Goal: Book appointment/travel/reservation

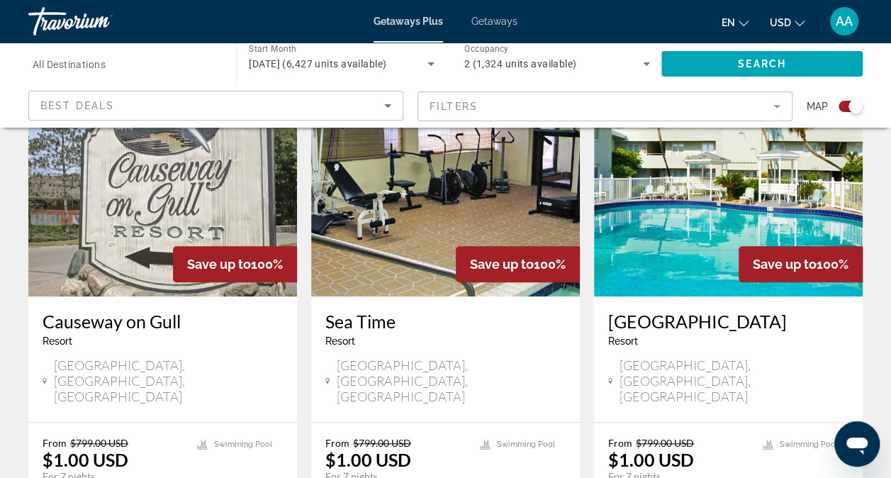
scroll to position [543, 0]
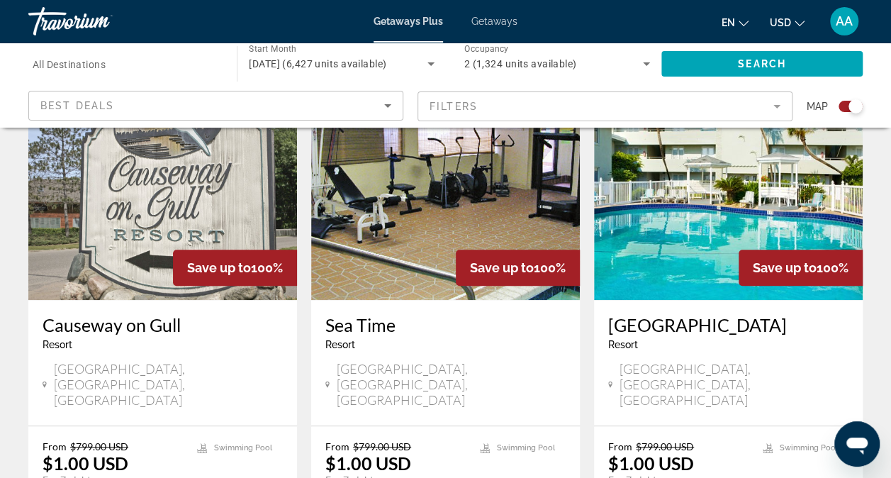
click at [411, 179] on img "Main content" at bounding box center [445, 186] width 269 height 227
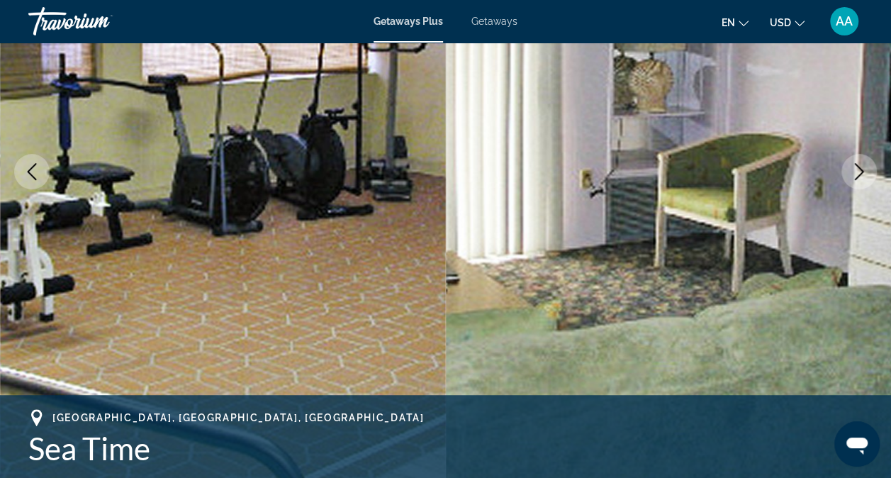
scroll to position [208, 0]
click at [857, 163] on icon "Next image" at bounding box center [858, 170] width 17 height 17
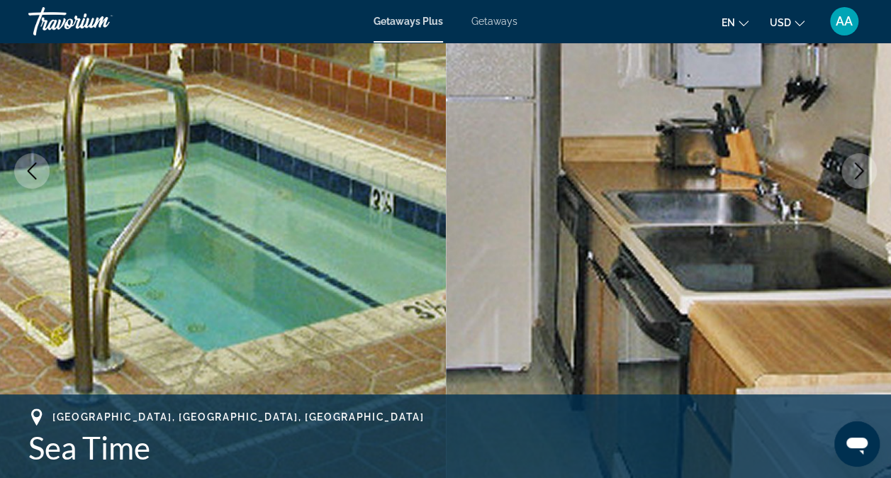
click at [857, 163] on icon "Next image" at bounding box center [858, 170] width 17 height 17
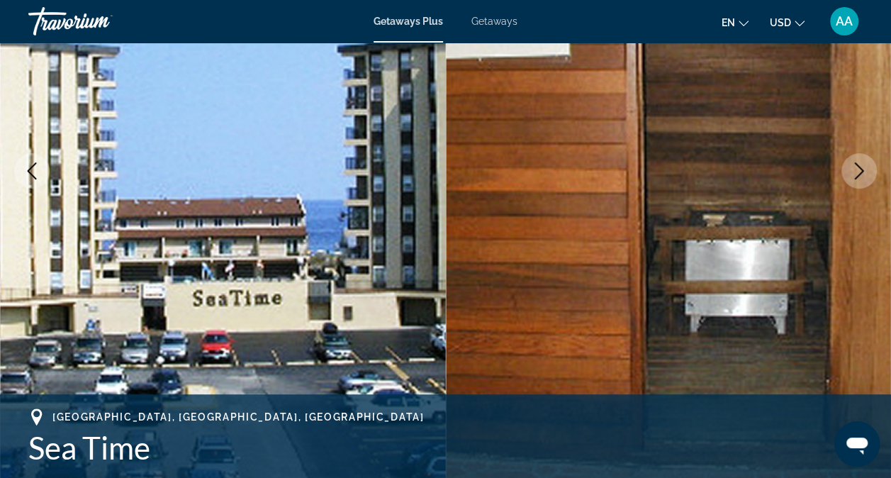
click at [857, 163] on icon "Next image" at bounding box center [858, 170] width 17 height 17
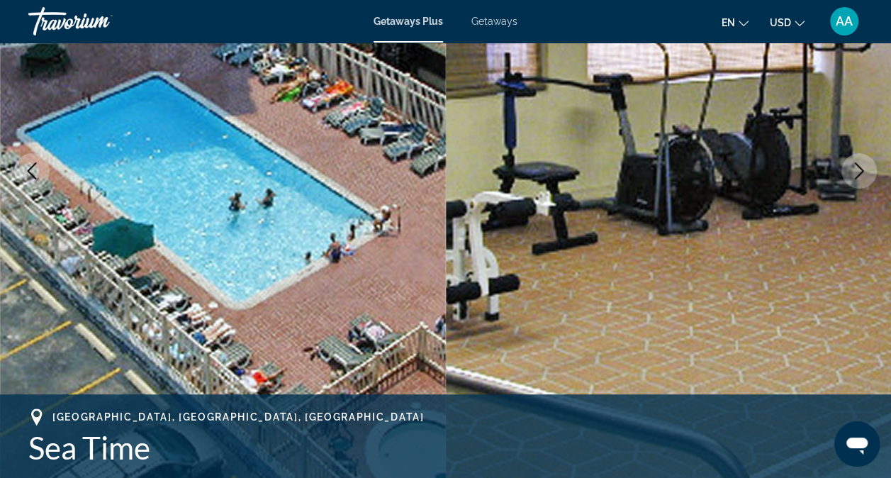
click at [857, 163] on icon "Next image" at bounding box center [858, 170] width 17 height 17
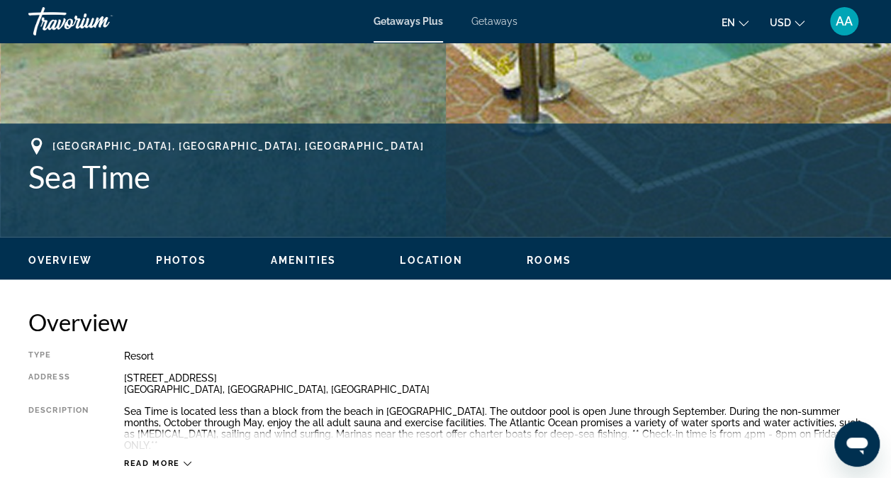
scroll to position [479, 0]
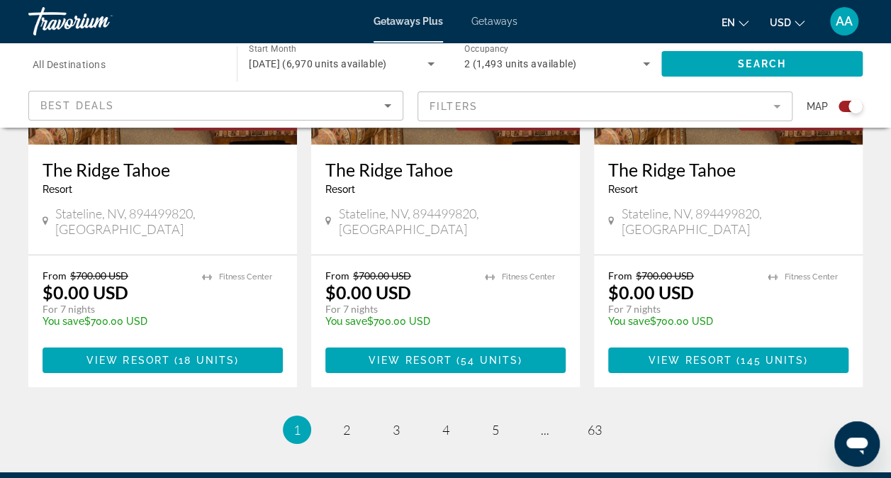
scroll to position [2337, 0]
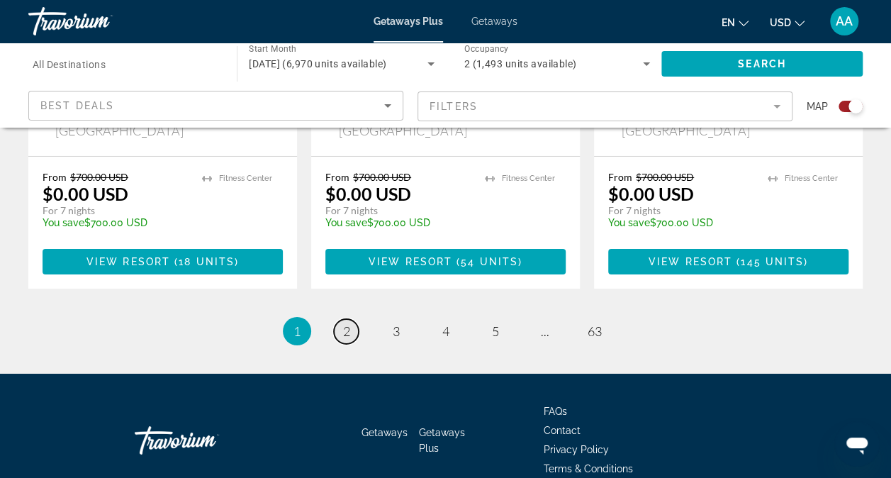
click at [344, 319] on link "page 2" at bounding box center [346, 331] width 25 height 25
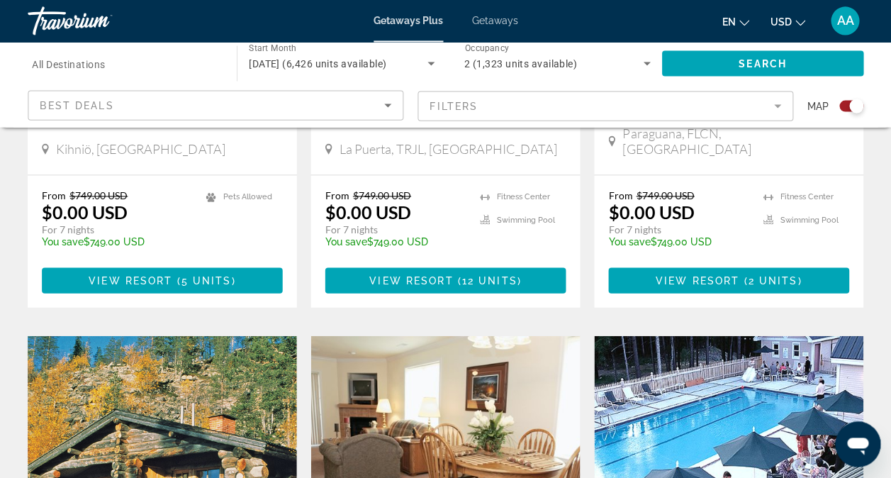
scroll to position [1889, 0]
